Goal: Information Seeking & Learning: Find specific fact

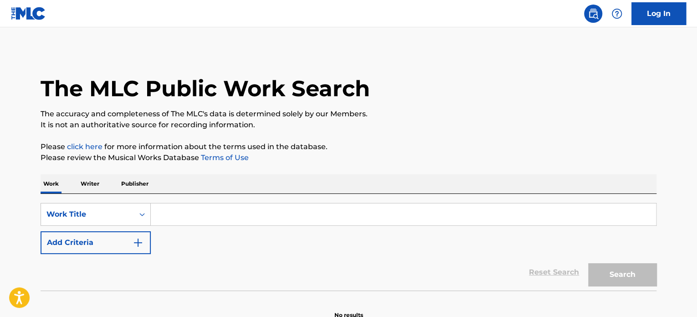
drag, startPoint x: 210, startPoint y: 189, endPoint x: 208, endPoint y: 203, distance: 14.4
click at [211, 189] on div "Work Writer Publisher" at bounding box center [349, 183] width 616 height 19
click at [207, 204] on input "Search Form" at bounding box center [403, 214] width 505 height 22
paste input "Ghetto (feat. Young Thug & [PERSON_NAME])"
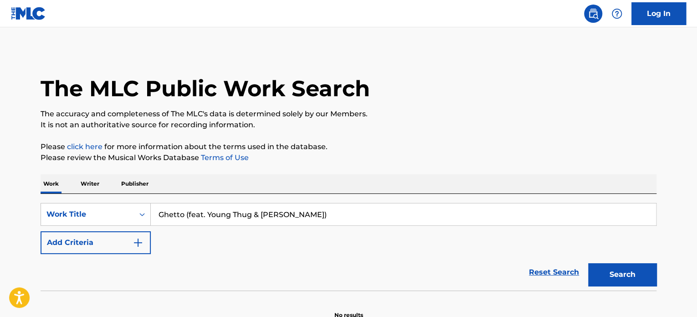
type input "Ghetto (feat. Young Thug & [PERSON_NAME])"
click at [624, 279] on button "Search" at bounding box center [622, 274] width 68 height 23
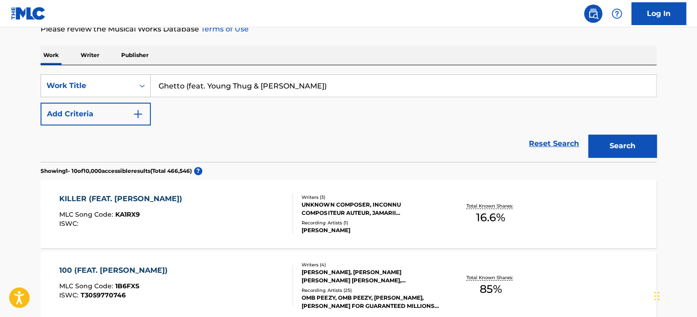
scroll to position [115, 0]
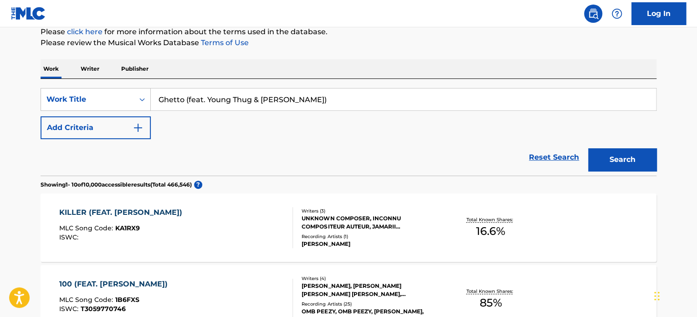
click at [123, 131] on button "Add Criteria" at bounding box center [96, 127] width 110 height 23
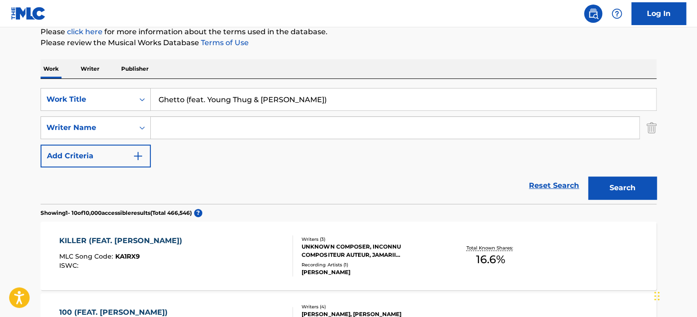
click at [285, 128] on input "Search Form" at bounding box center [395, 128] width 488 height 22
paste input "[PERSON_NAME]"
type input "[PERSON_NAME]"
click at [631, 196] on button "Search" at bounding box center [622, 187] width 68 height 23
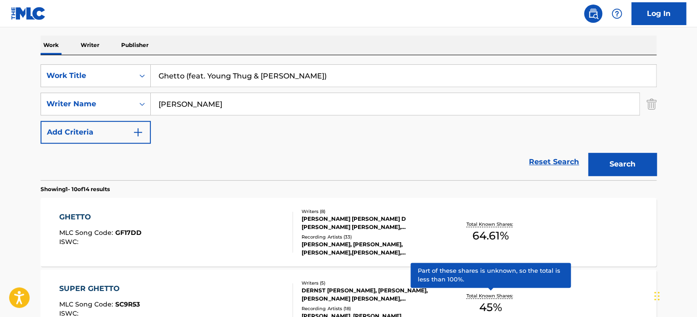
scroll to position [160, 0]
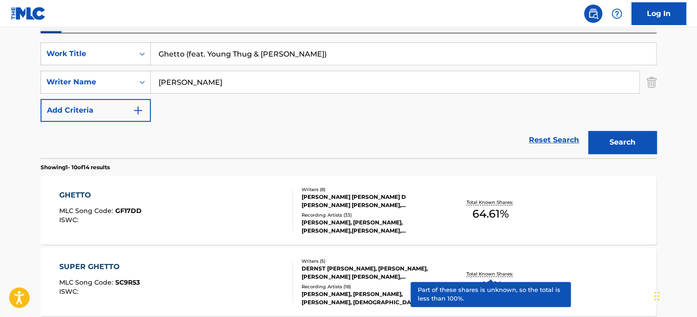
click at [353, 188] on div "Writers ( 8 )" at bounding box center [371, 189] width 138 height 7
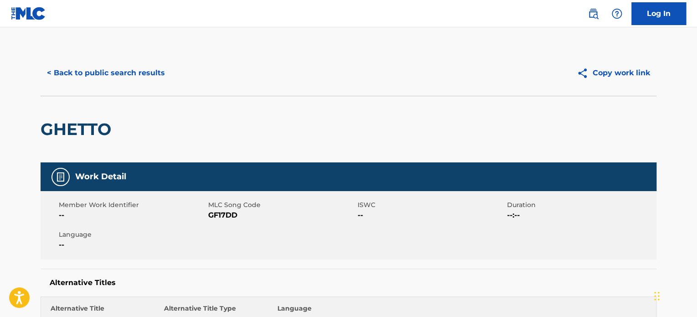
click at [617, 78] on button "Copy work link" at bounding box center [613, 72] width 86 height 23
